Goal: Information Seeking & Learning: Learn about a topic

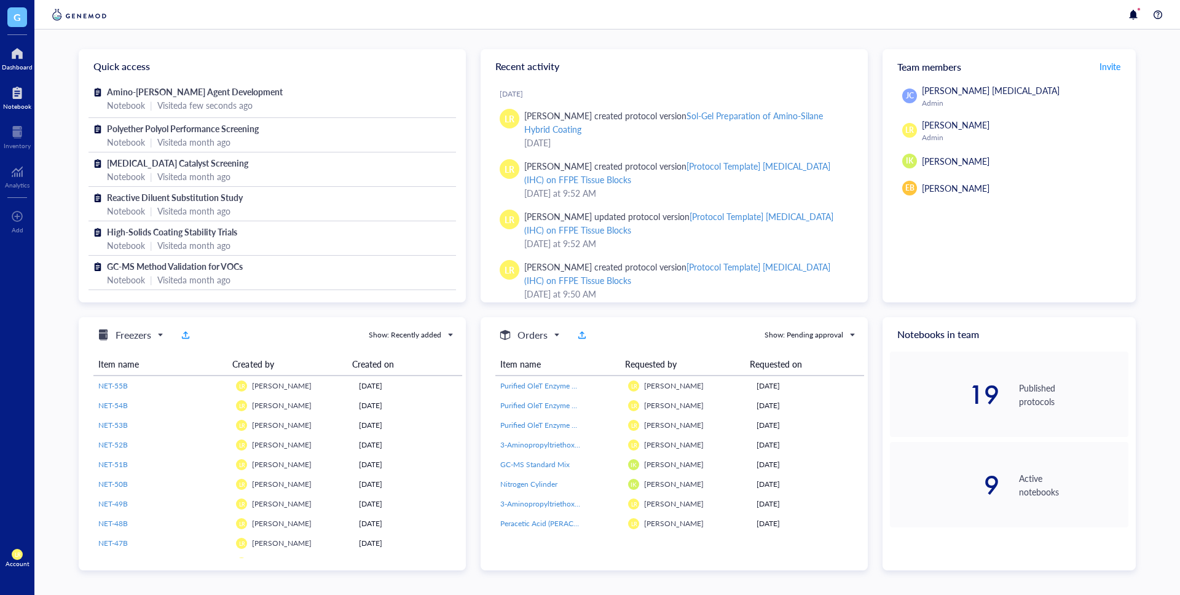
click at [15, 113] on div "Notebook" at bounding box center [17, 96] width 34 height 34
click at [17, 106] on div "Notebook" at bounding box center [17, 106] width 28 height 7
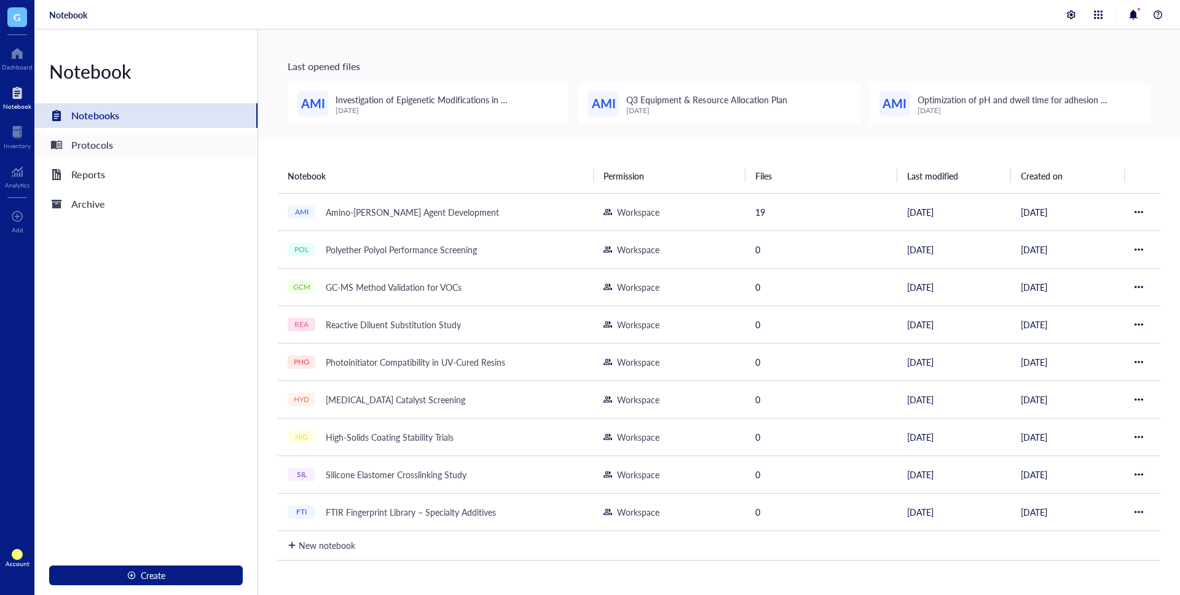
click at [131, 152] on div "Protocols" at bounding box center [145, 145] width 223 height 25
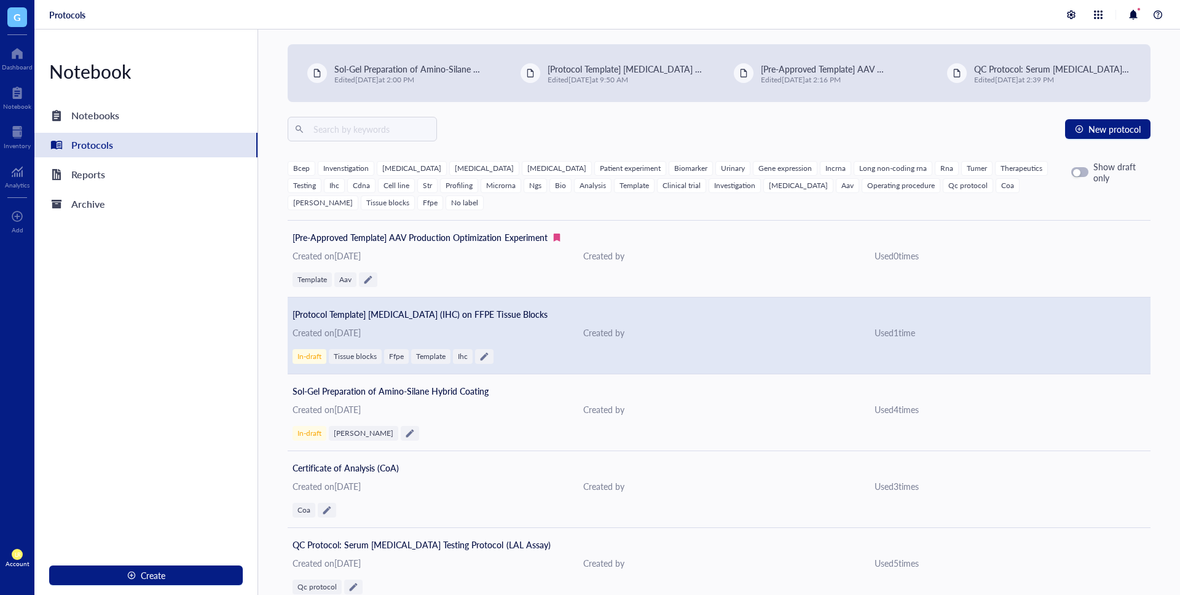
click at [454, 304] on div "[Protocol Template] [MEDICAL_DATA] (IHC) on FFPE Tissue Blocks Created on [DATE…" at bounding box center [719, 336] width 863 height 77
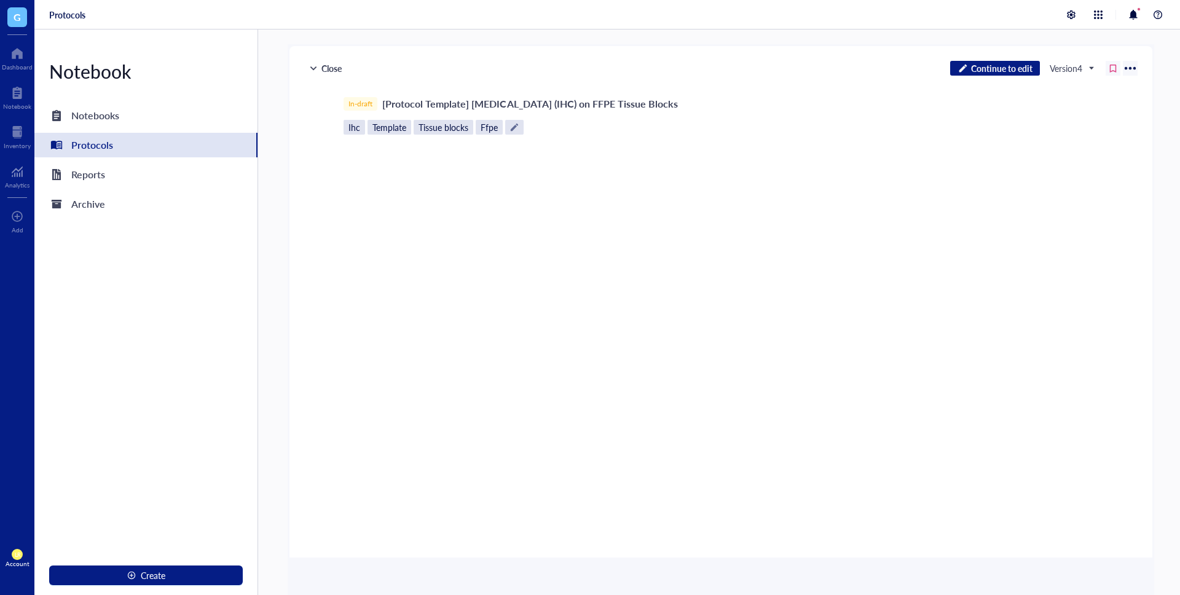
click at [261, 152] on div "Close Continue to edit Version 4 In-draft [Protocol Template] [MEDICAL_DATA] (I…" at bounding box center [719, 313] width 922 height 566
click at [271, 154] on div "Close Continue to edit Version 4 In-draft [Protocol Template] [MEDICAL_DATA] (I…" at bounding box center [719, 313] width 922 height 566
click at [337, 72] on div "Close" at bounding box center [325, 68] width 42 height 15
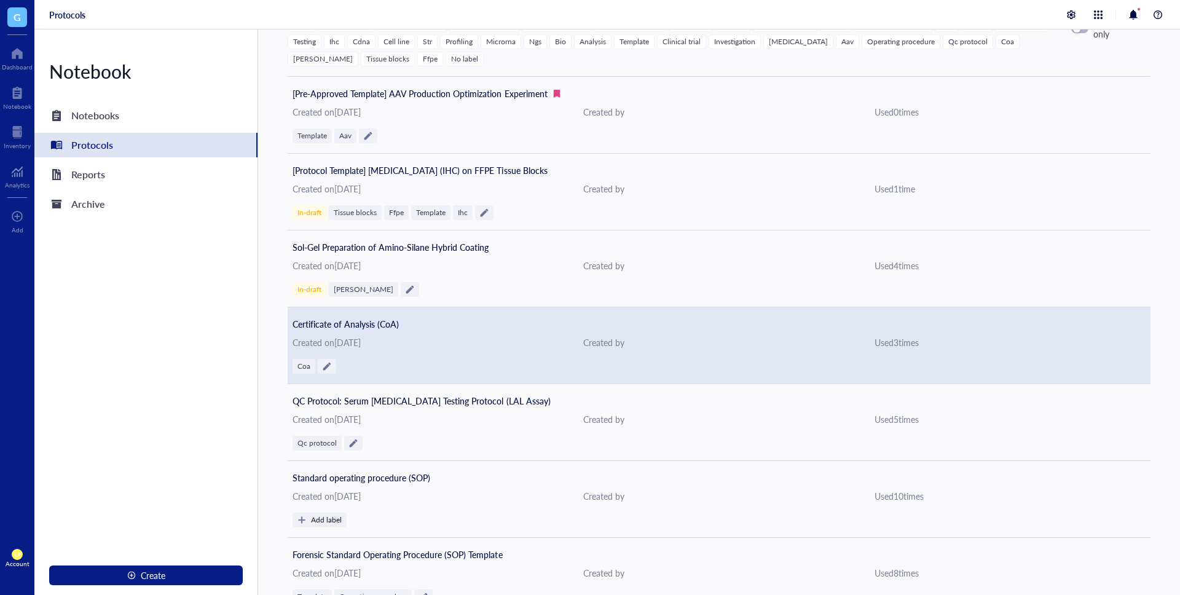
scroll to position [380, 0]
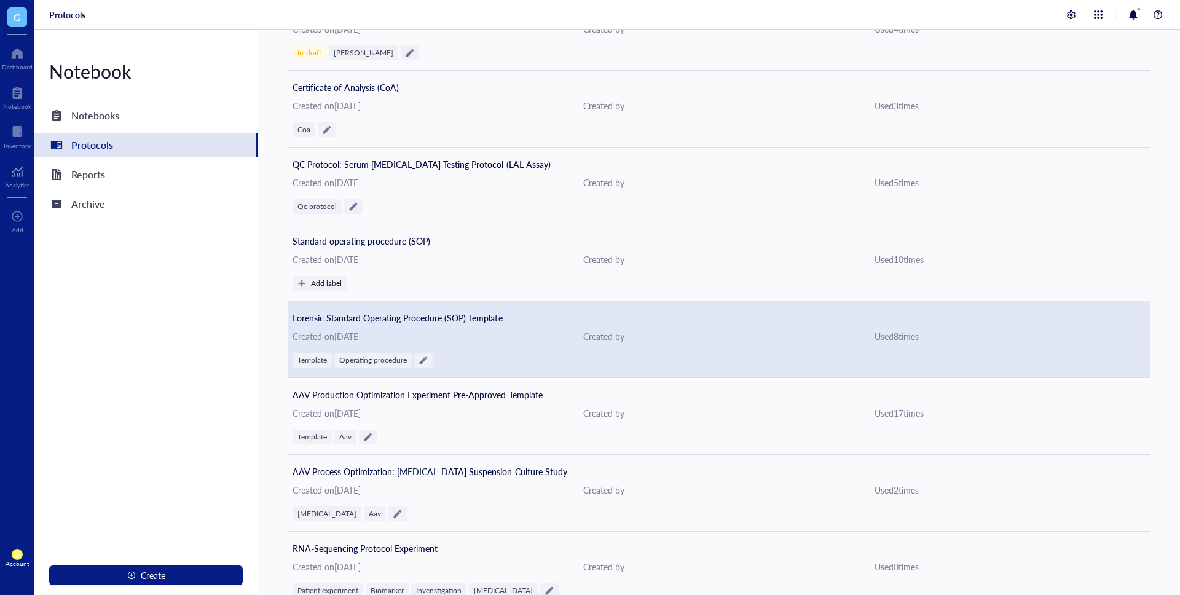
click at [485, 311] on div "Forensic Standard Operating Procedure (SOP) Template" at bounding box center [398, 318] width 210 height 14
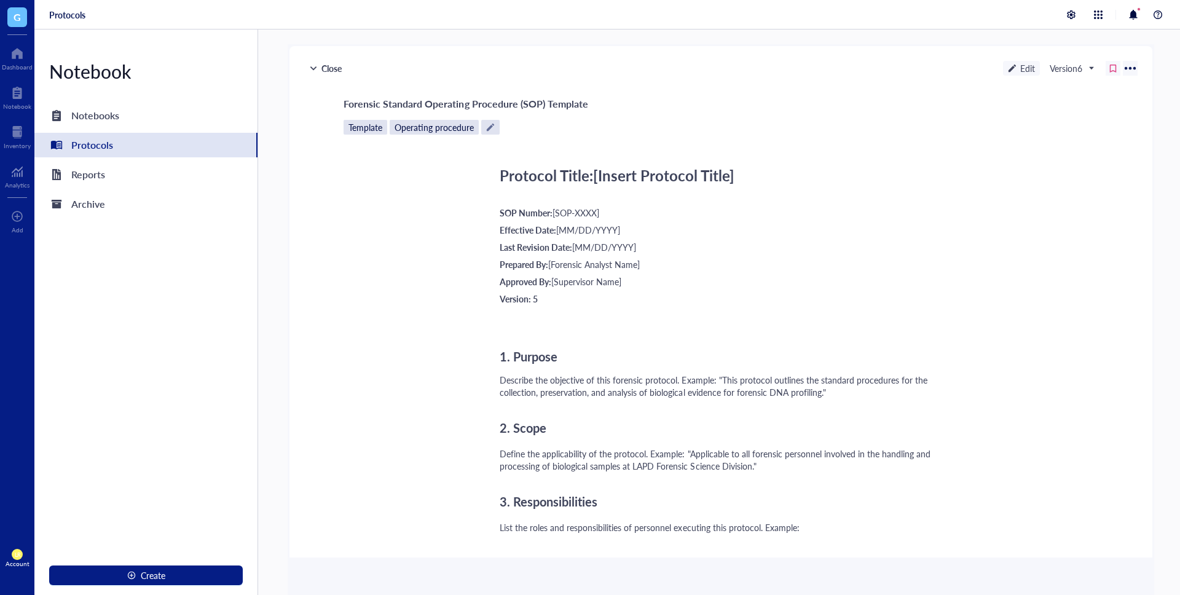
click at [1022, 66] on div "Edit" at bounding box center [1021, 68] width 37 height 15
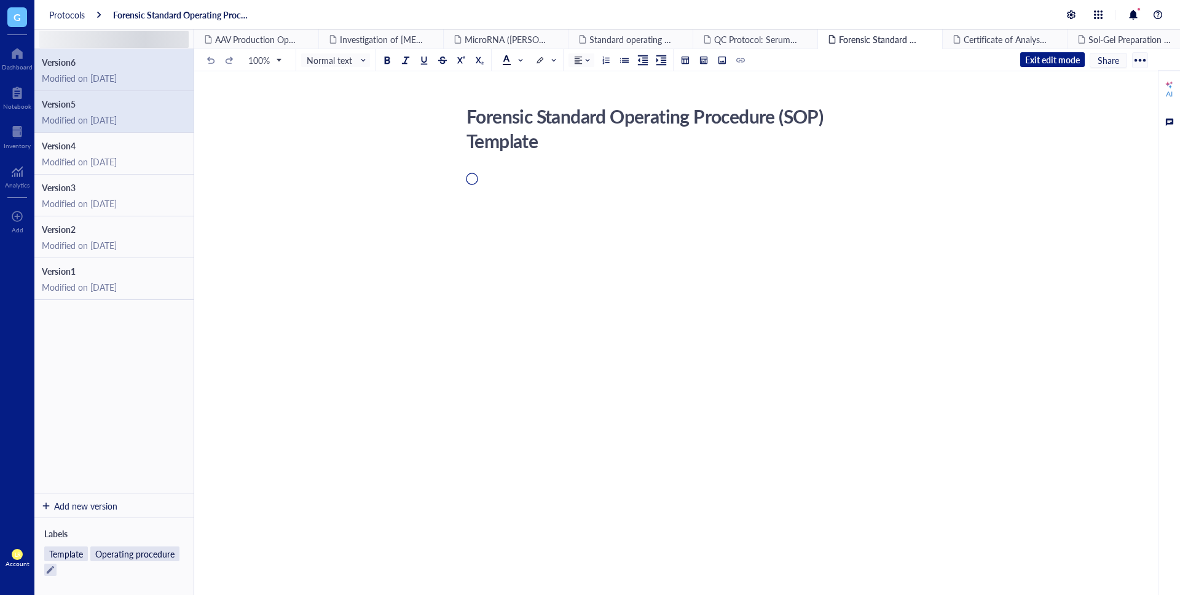
click at [103, 117] on div "Modified on [DATE]" at bounding box center [114, 119] width 144 height 11
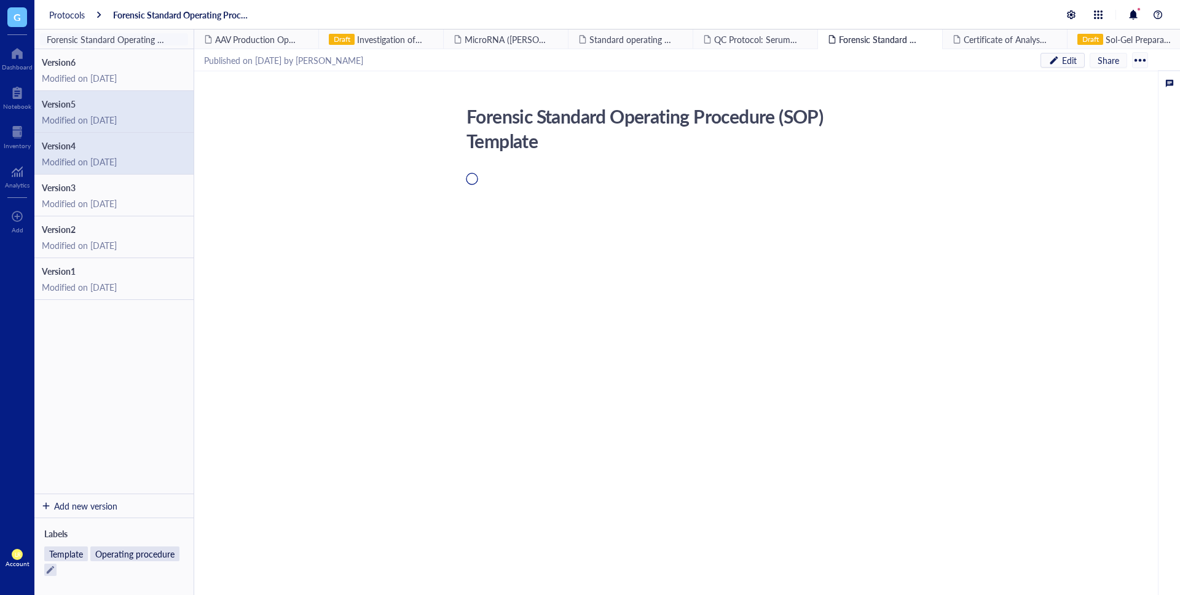
click at [121, 156] on div "Modified on [DATE]" at bounding box center [114, 161] width 144 height 11
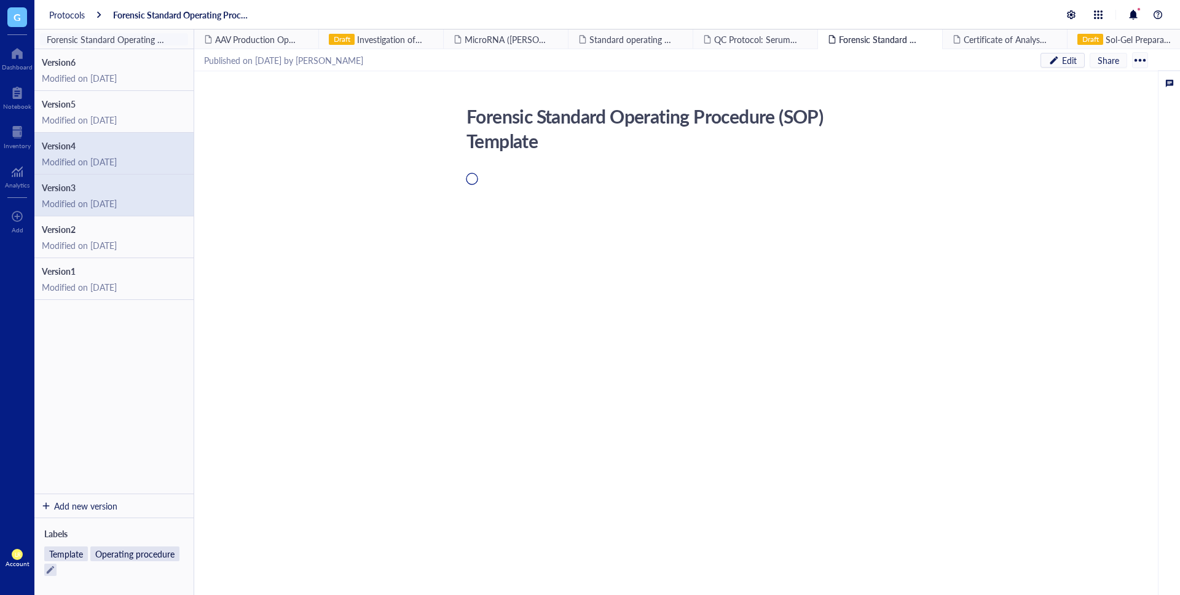
click at [129, 191] on span "Version 3" at bounding box center [114, 187] width 144 height 11
drag, startPoint x: 117, startPoint y: 275, endPoint x: 117, endPoint y: 213, distance: 62.7
click at [117, 275] on span "Version 1" at bounding box center [114, 271] width 144 height 11
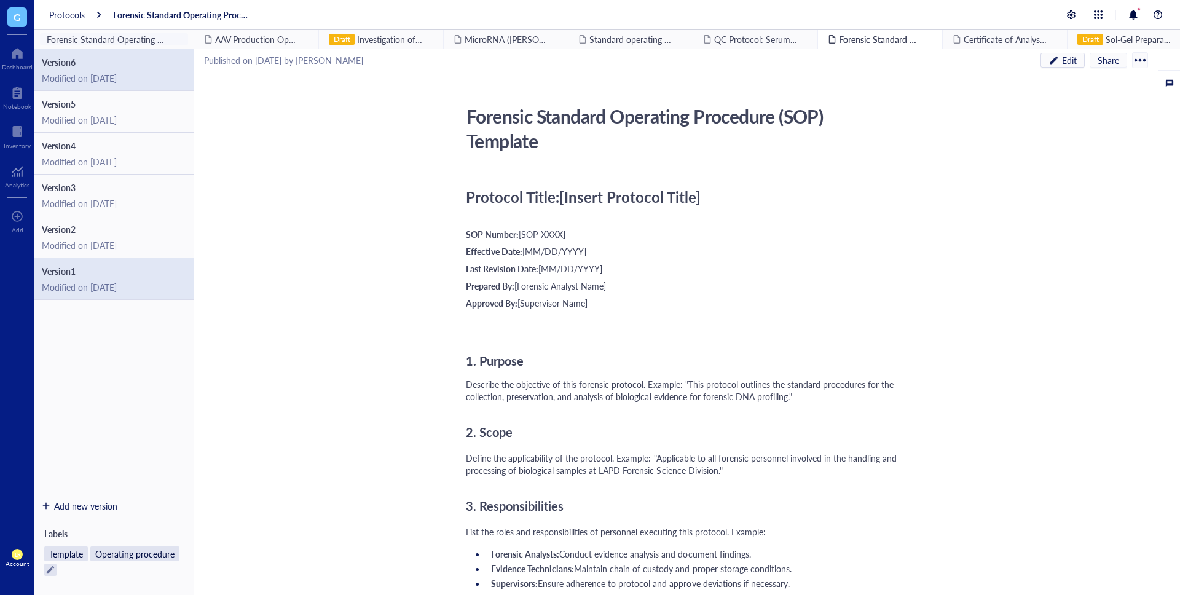
click at [130, 74] on div "Modified on [DATE]" at bounding box center [114, 78] width 144 height 11
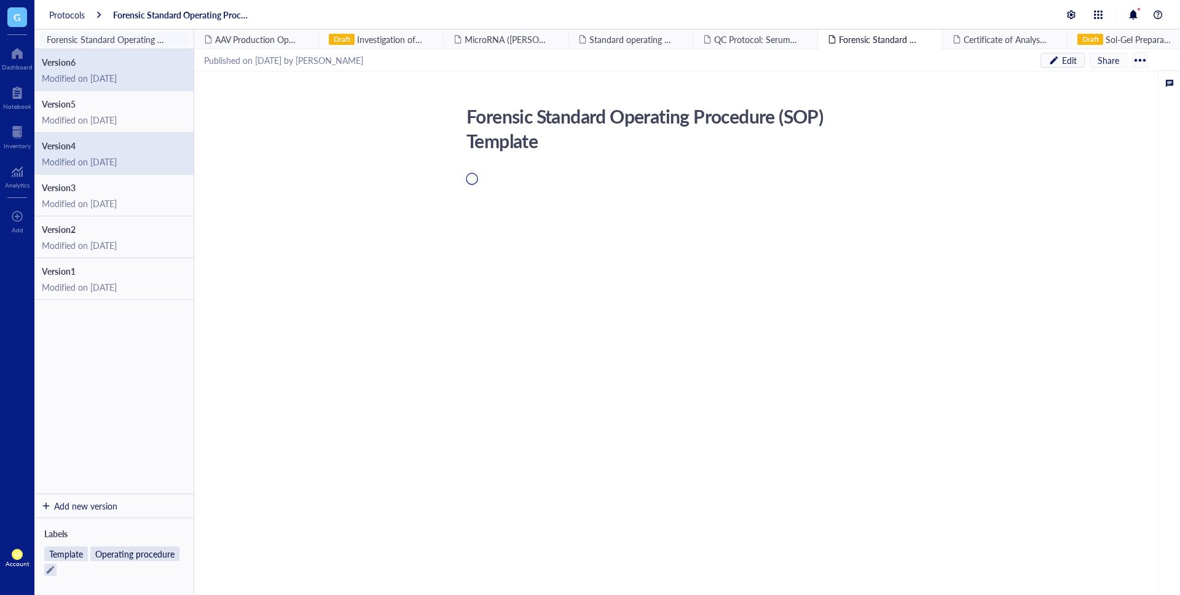
click at [130, 156] on div "Modified on [DATE]" at bounding box center [114, 161] width 144 height 11
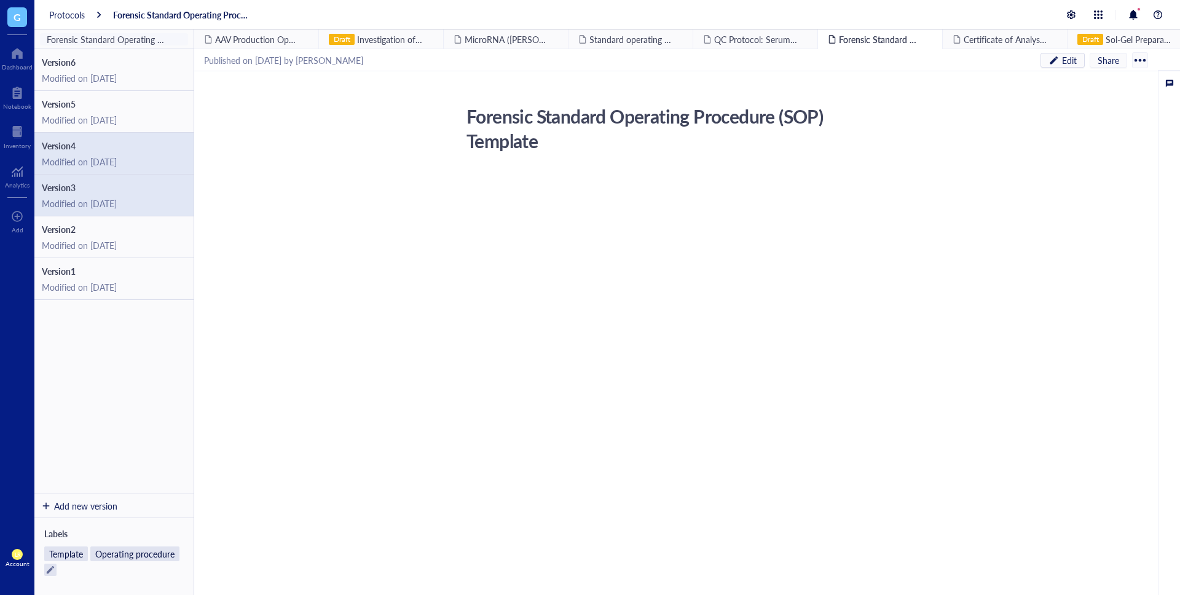
click at [130, 212] on div "Version 3 Modified on [DATE]" at bounding box center [113, 196] width 159 height 42
click at [88, 14] on div "Protocols Forensic Standard Operating Procedure (SOP) Template" at bounding box center [150, 14] width 203 height 11
click at [78, 13] on div "Protocols" at bounding box center [67, 14] width 36 height 11
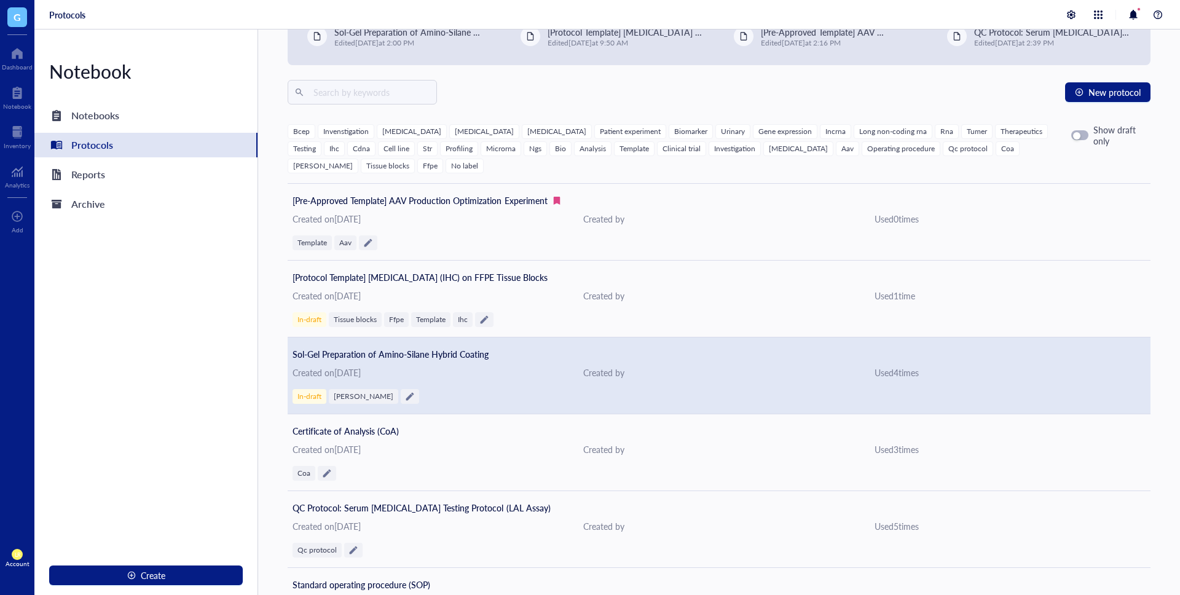
scroll to position [105, 0]
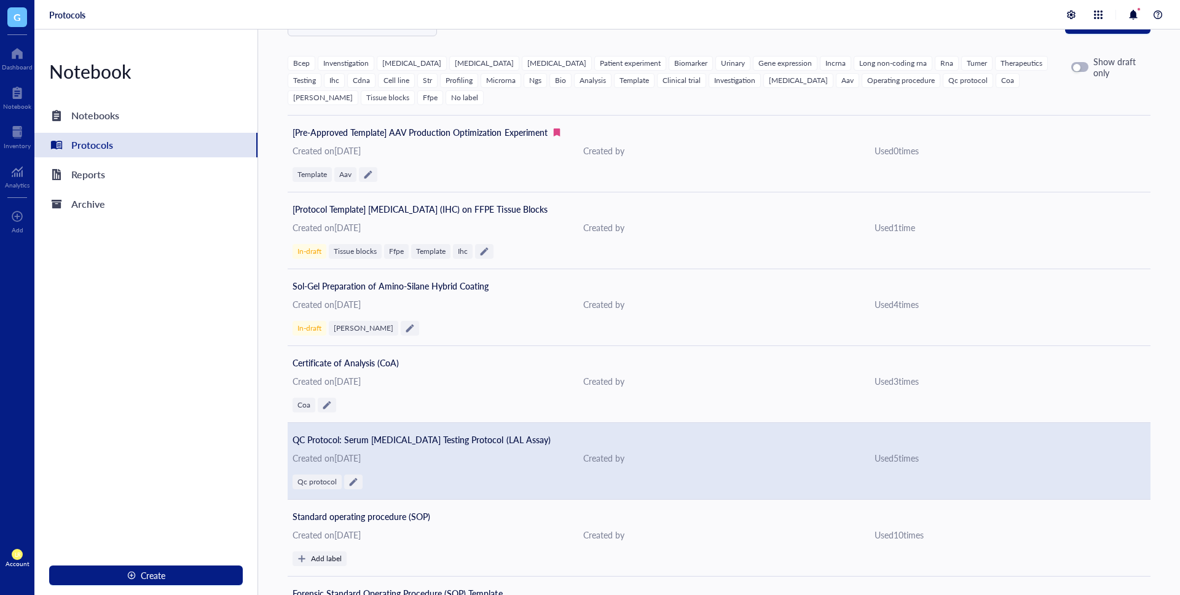
click at [408, 484] on div "Qc protocol" at bounding box center [719, 482] width 853 height 15
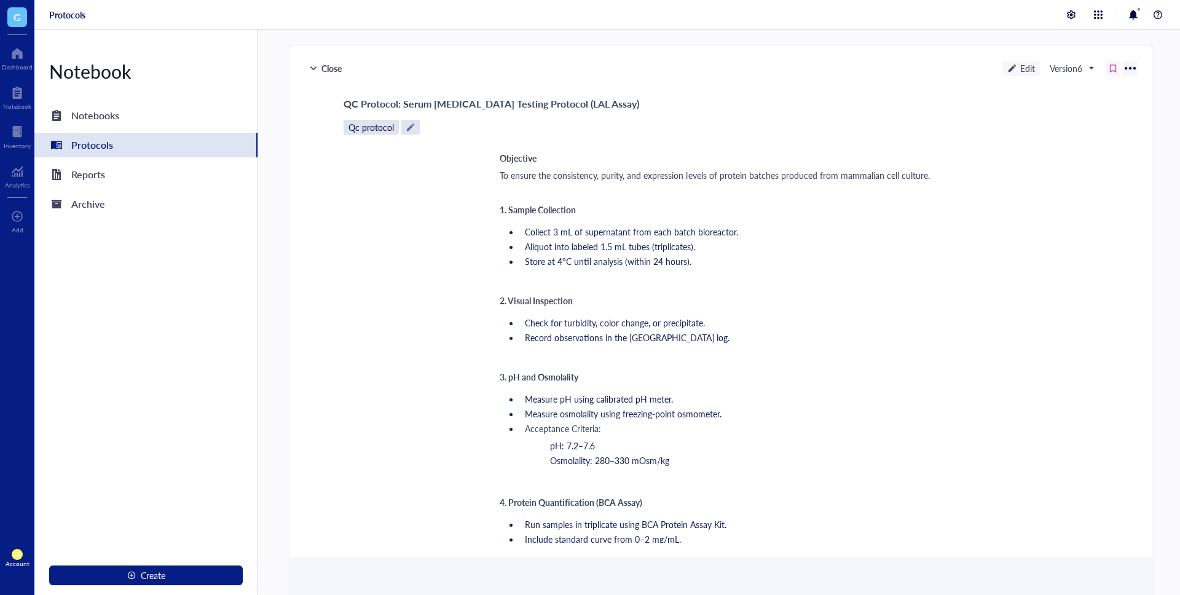
click at [1025, 69] on div "Edit" at bounding box center [1021, 68] width 37 height 15
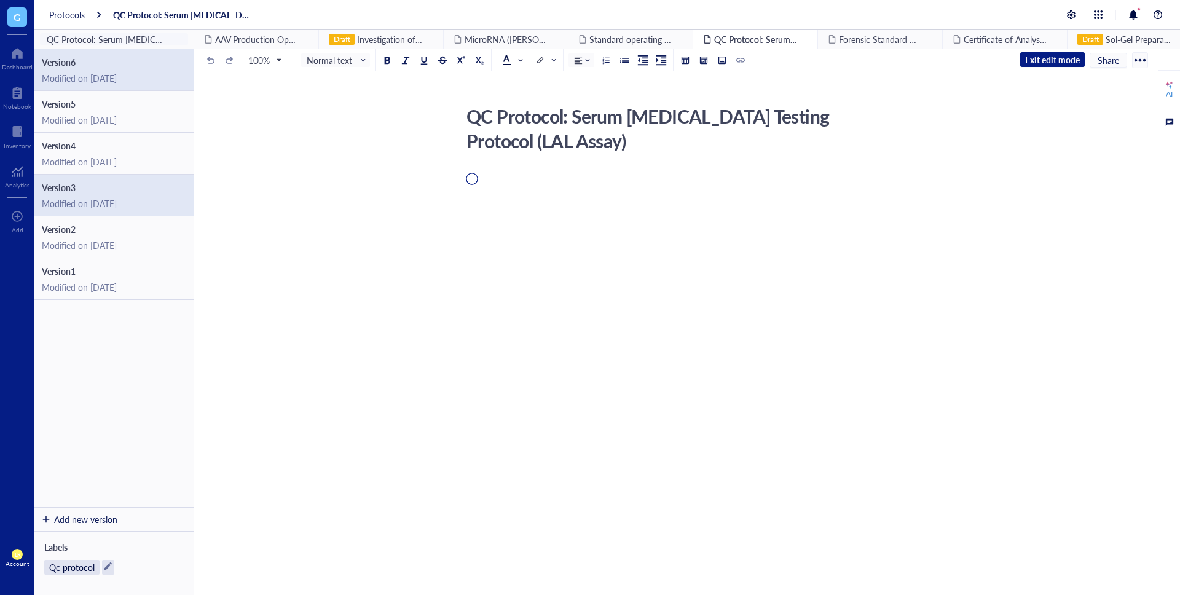
click at [92, 204] on div "Modified on [DATE]" at bounding box center [114, 203] width 144 height 11
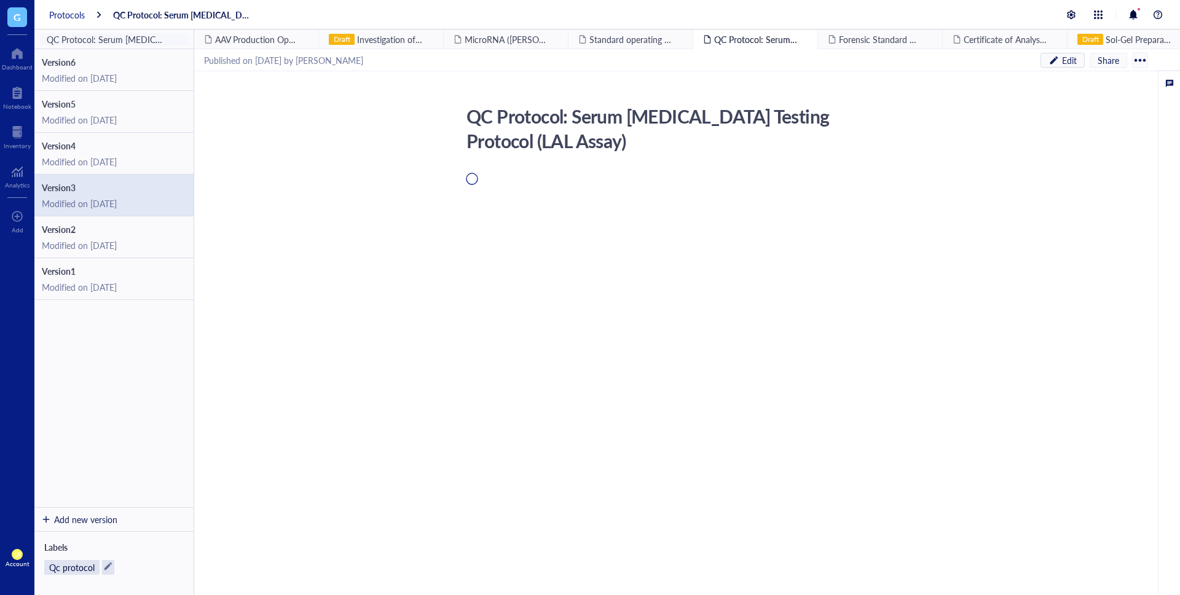
click at [69, 14] on div "Protocols" at bounding box center [67, 14] width 36 height 11
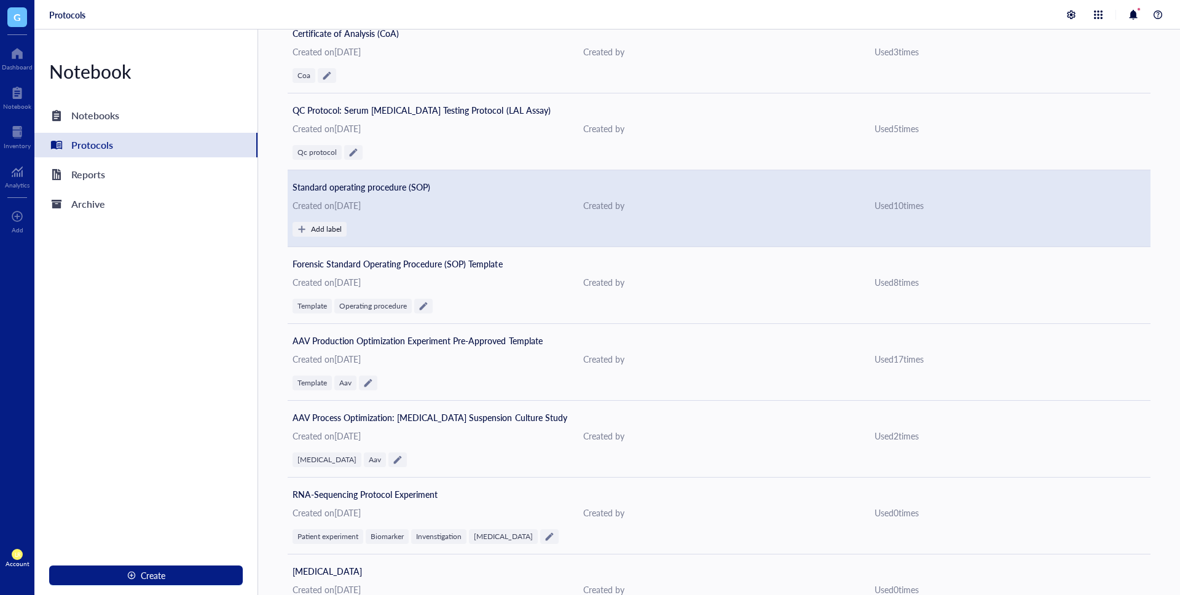
scroll to position [462, 0]
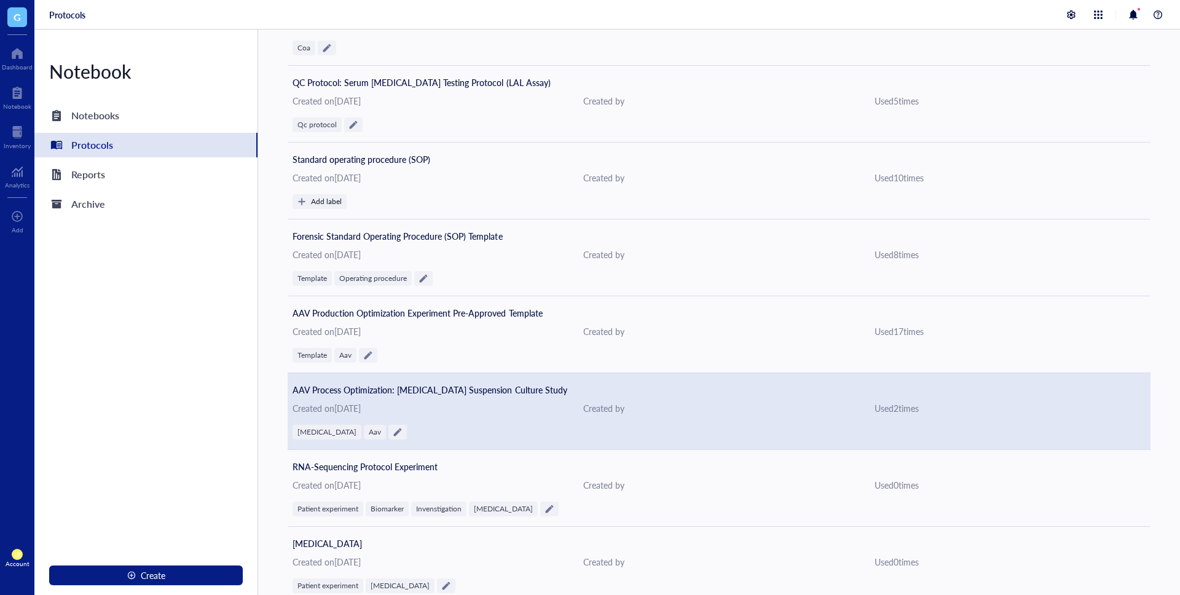
click at [443, 387] on span "AAV Process Optimization: [MEDICAL_DATA] Suspension Culture Study" at bounding box center [430, 390] width 275 height 12
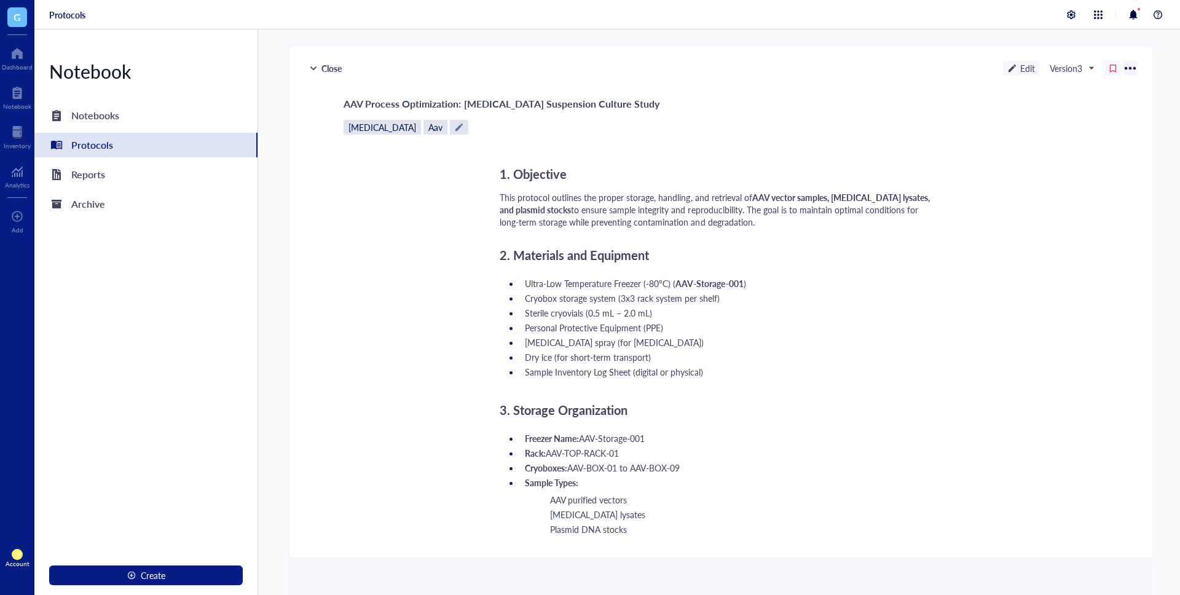
click at [1019, 71] on div "Edit" at bounding box center [1021, 68] width 37 height 15
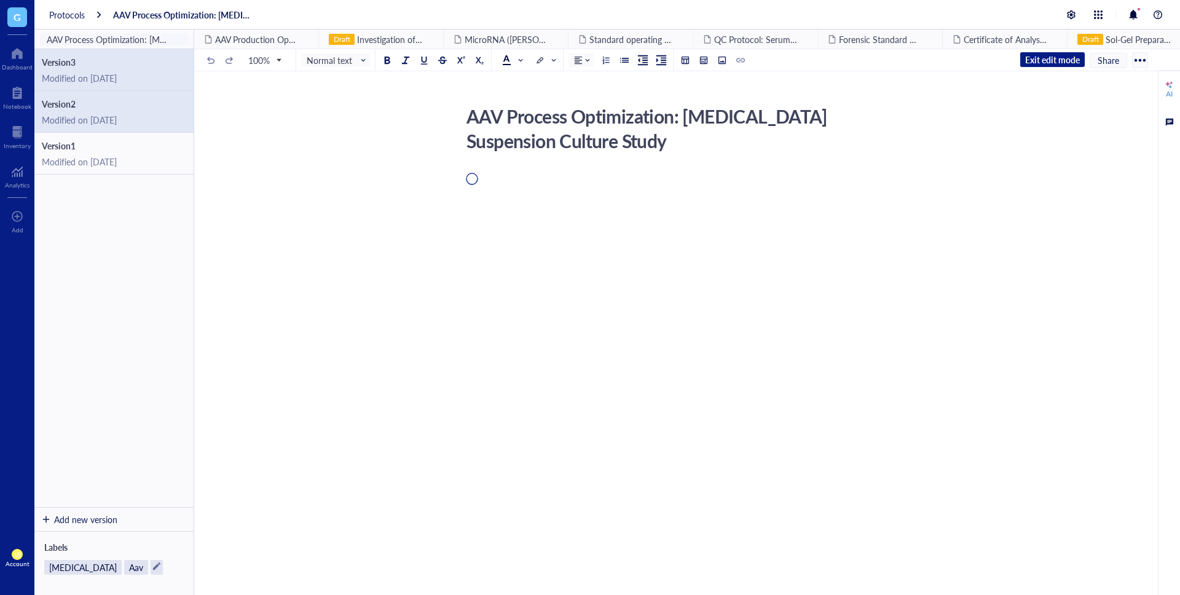
click at [84, 109] on span "Version 2" at bounding box center [114, 103] width 144 height 11
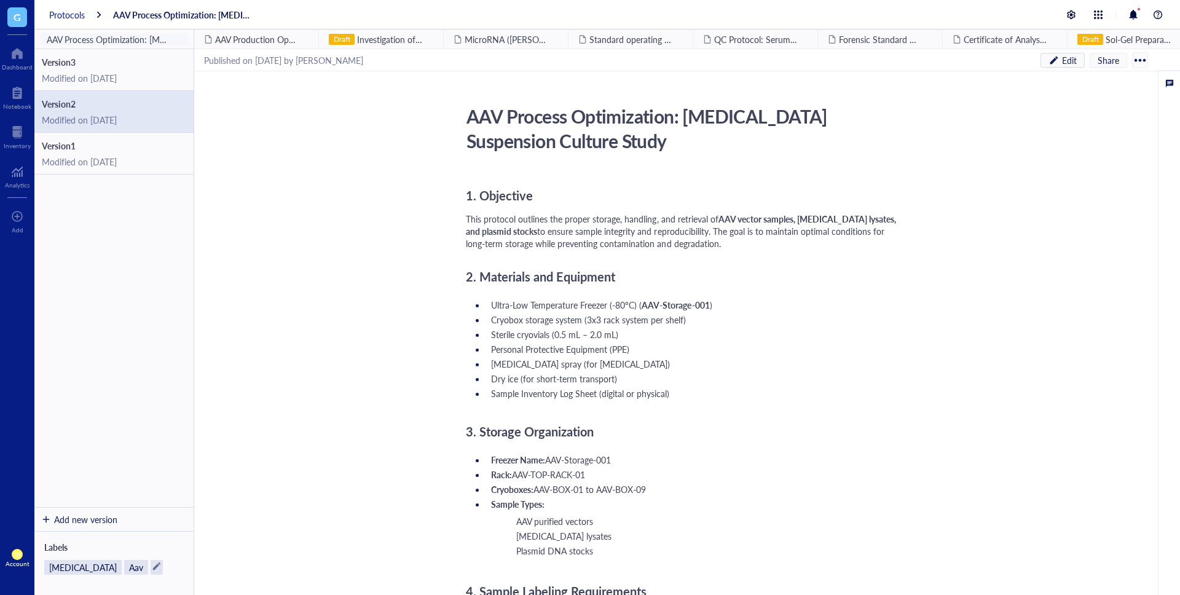
click at [76, 12] on div "Protocols" at bounding box center [67, 14] width 36 height 11
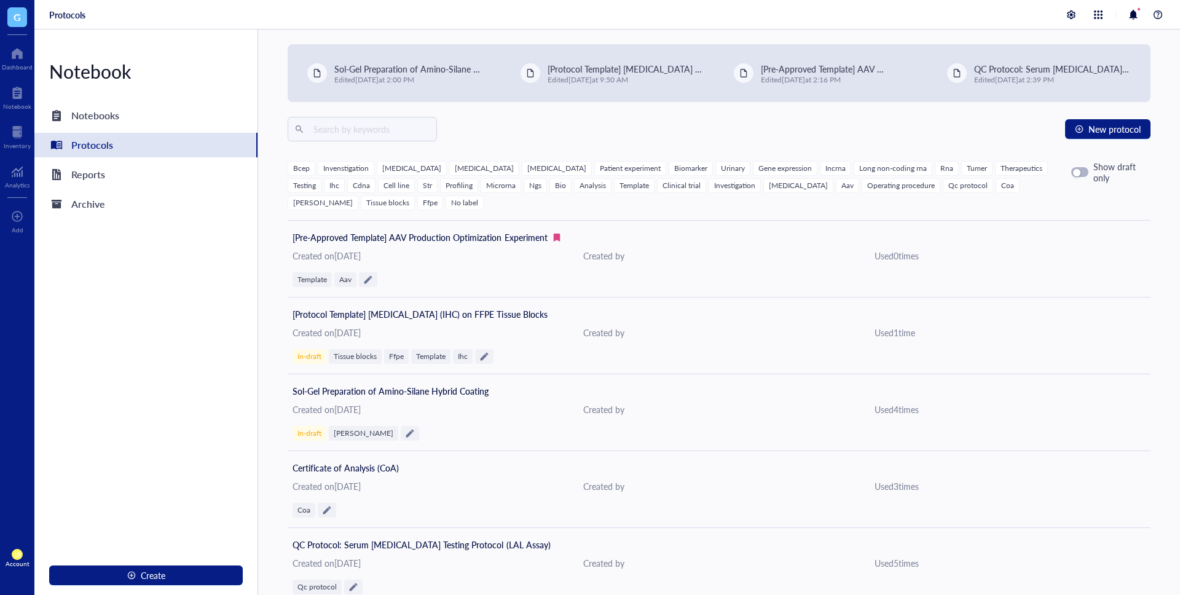
click at [386, 27] on div "Protocols" at bounding box center [607, 15] width 1146 height 30
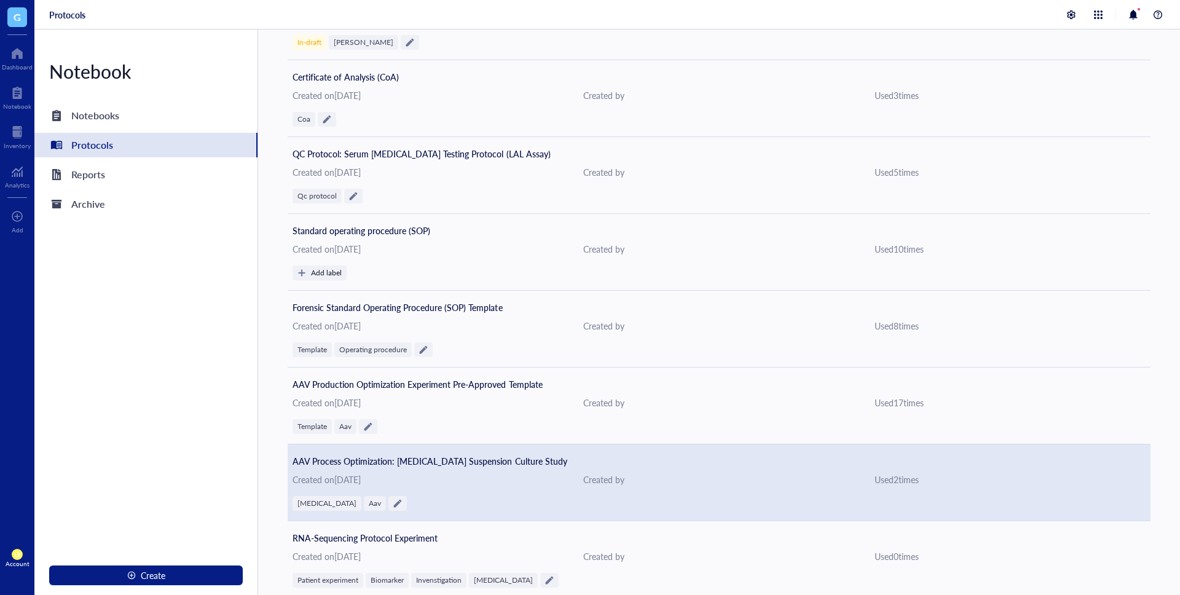
scroll to position [615, 0]
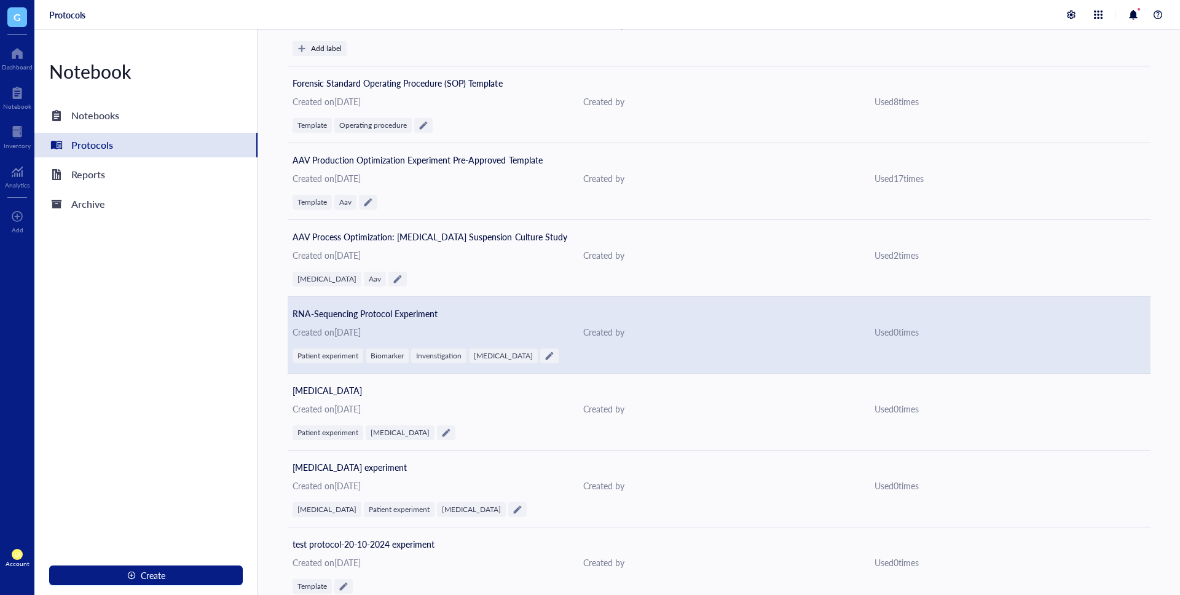
click at [446, 309] on div "RNA-Sequencing Protocol Experiment" at bounding box center [719, 314] width 853 height 14
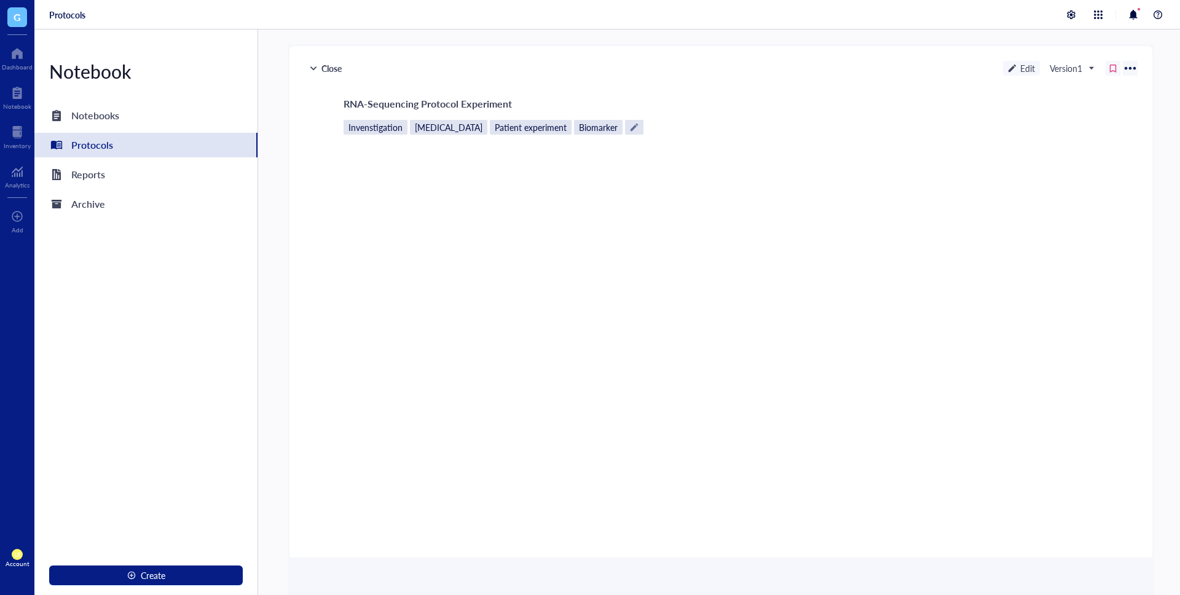
click at [327, 74] on div "Close" at bounding box center [325, 68] width 42 height 15
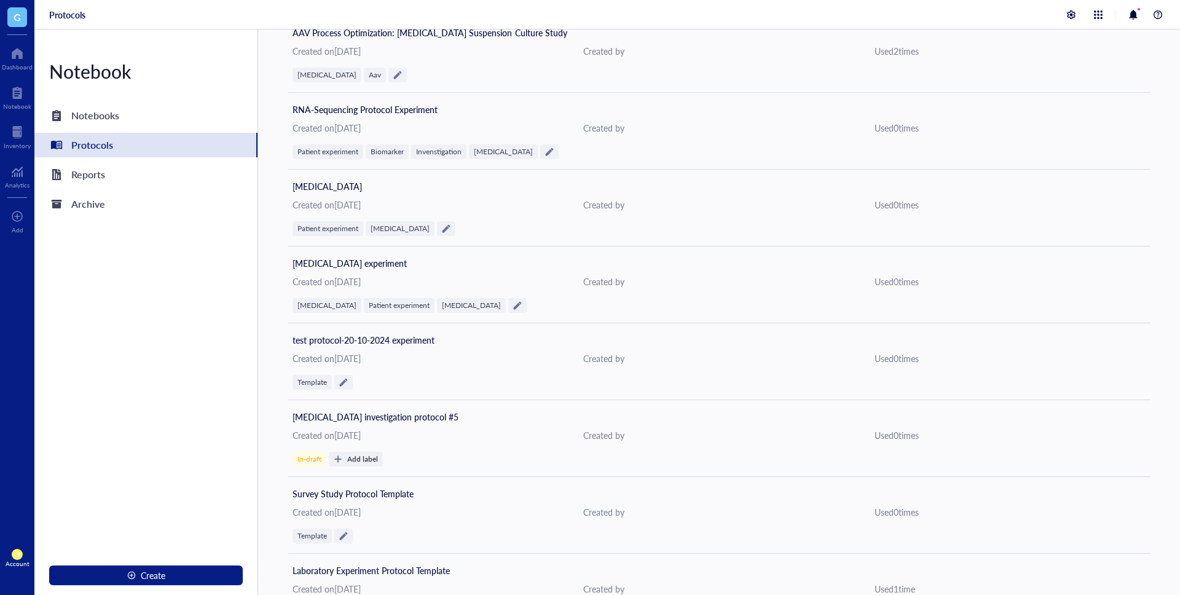
scroll to position [1113, 0]
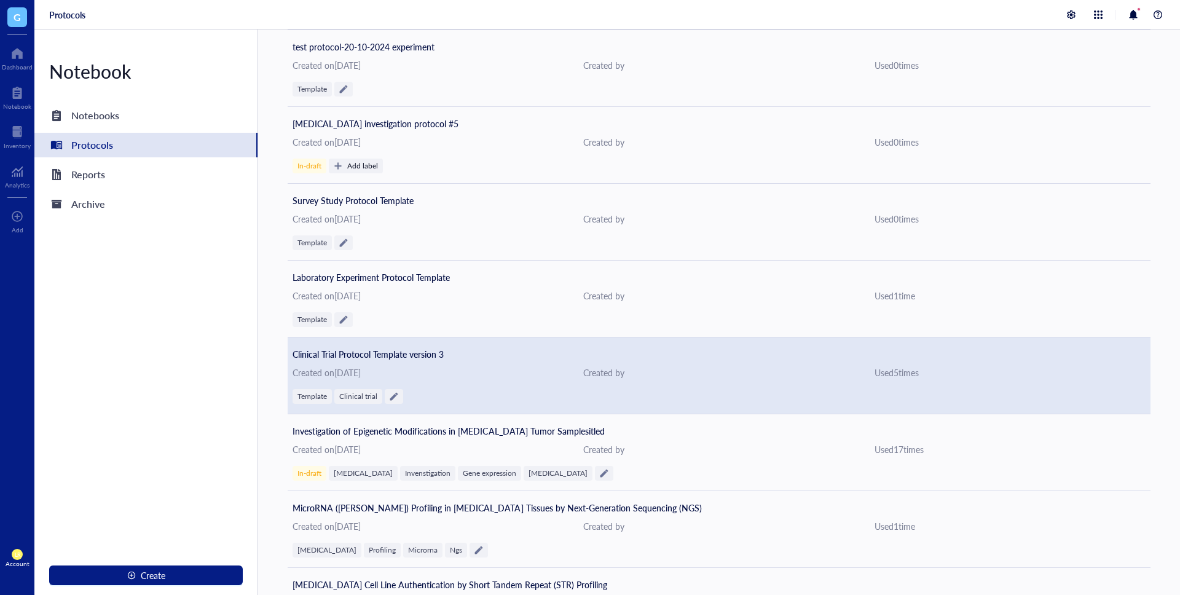
click at [414, 357] on span "Clinical Trial Protocol Template version 3" at bounding box center [368, 354] width 151 height 12
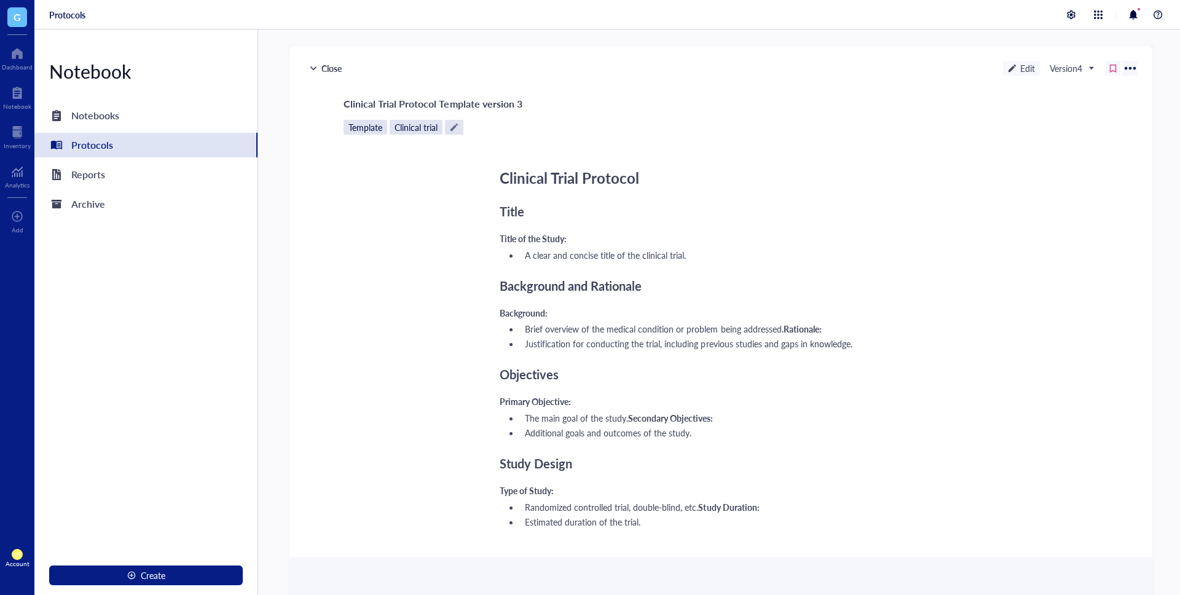
click at [1025, 68] on div "Edit" at bounding box center [1021, 68] width 37 height 15
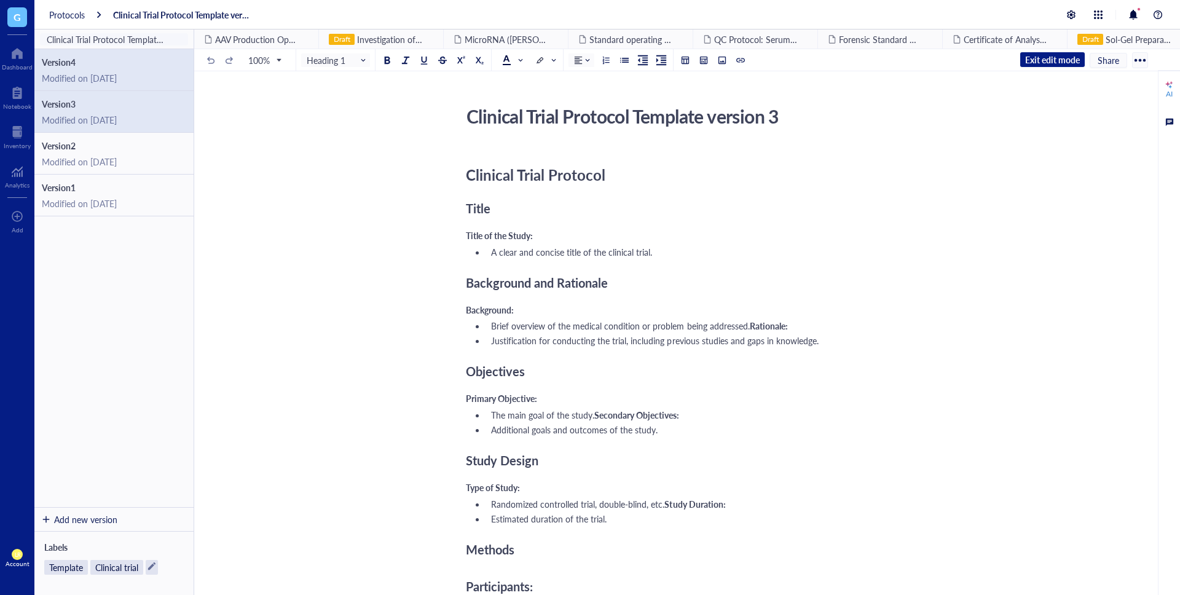
click at [133, 123] on div "Modified on [DATE]" at bounding box center [114, 119] width 144 height 11
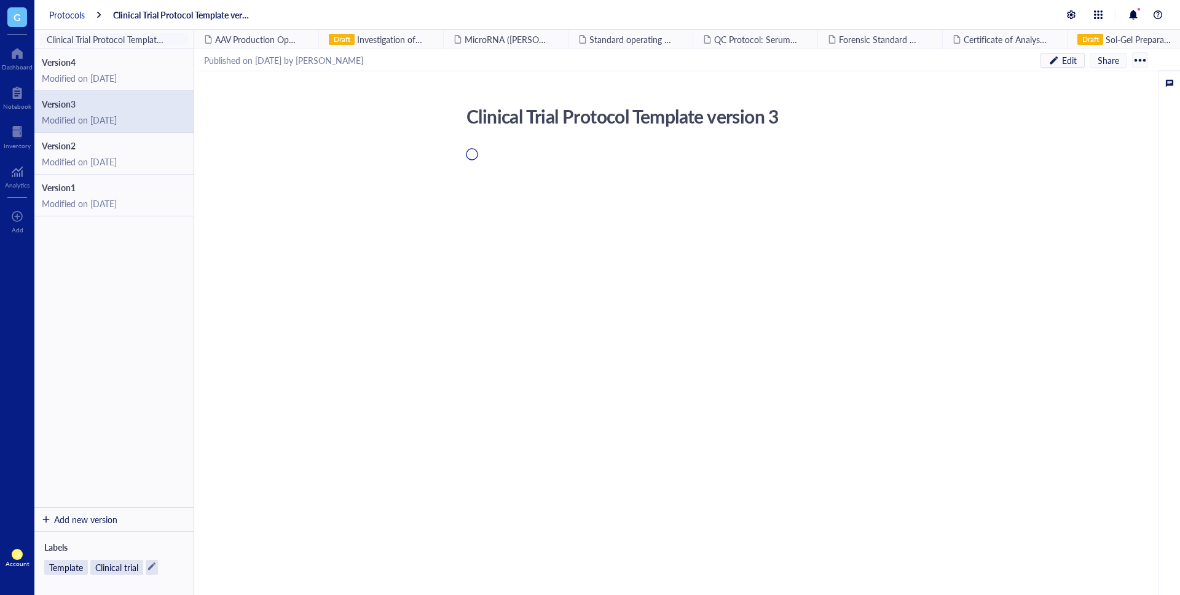
click at [74, 15] on div "Protocols" at bounding box center [67, 14] width 36 height 11
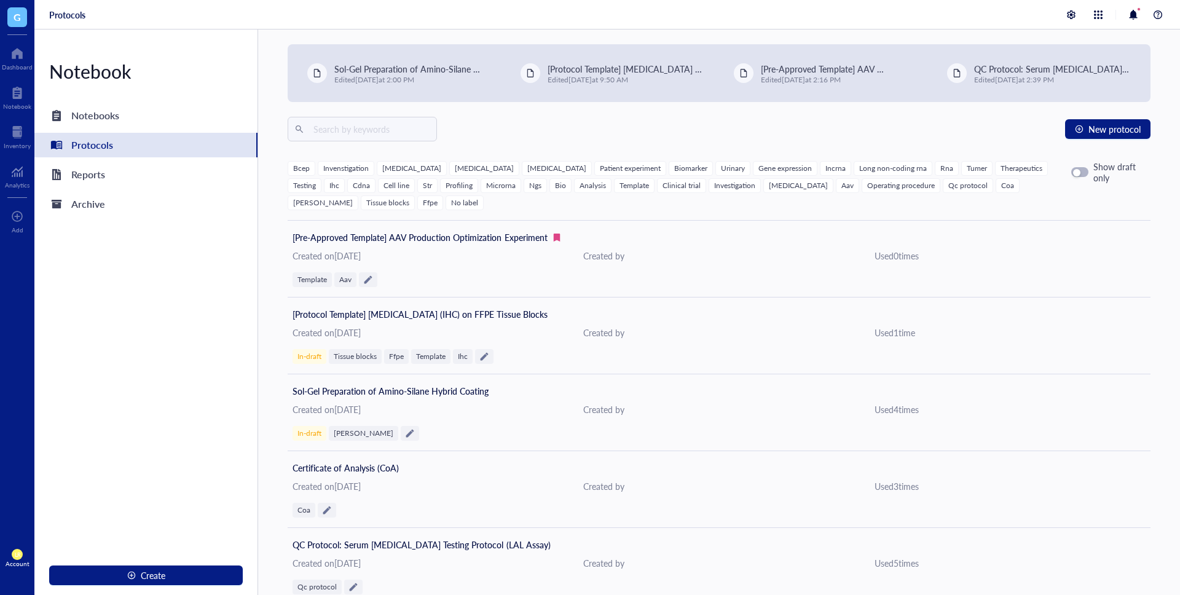
click at [184, 39] on div "Notebook Notebooks Protocols Reports Archive Create" at bounding box center [146, 313] width 224 height 566
